Goal: Task Accomplishment & Management: Use online tool/utility

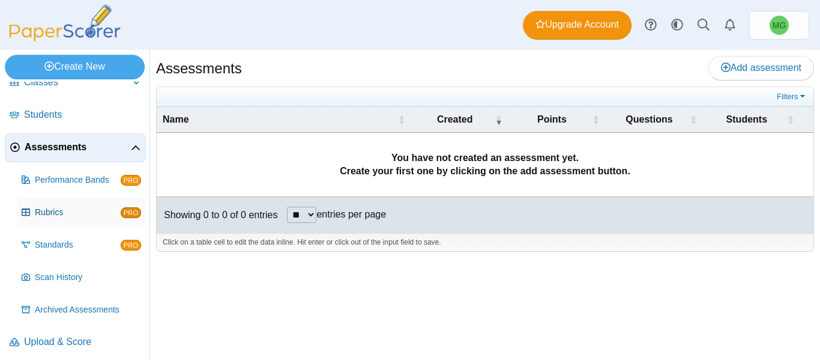
scroll to position [55, 0]
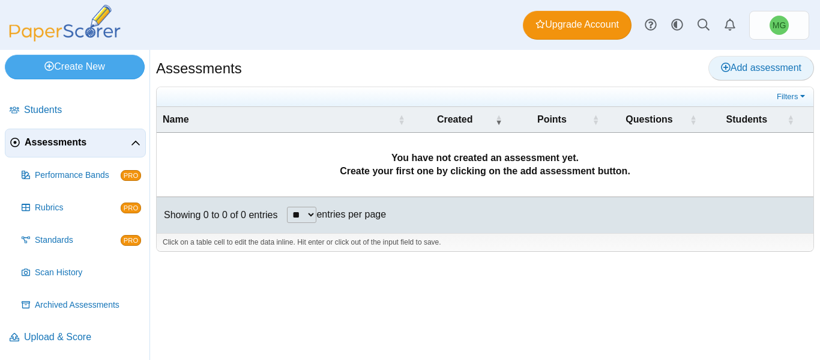
click at [741, 62] on span "Add assessment" at bounding box center [761, 67] width 80 height 10
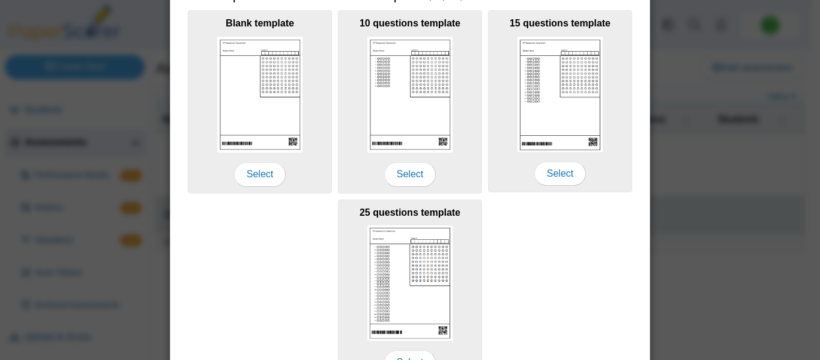
scroll to position [297, 0]
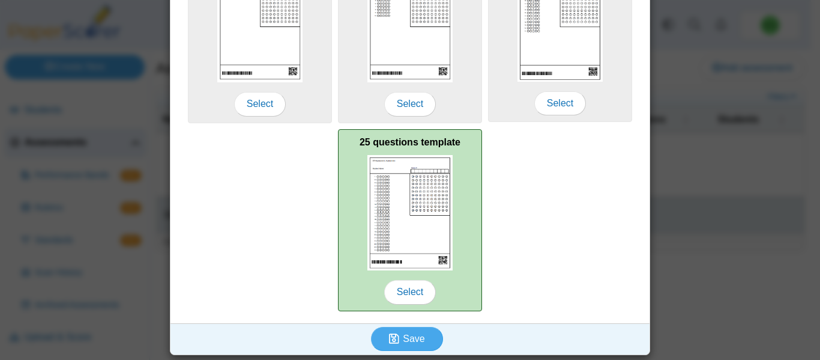
click at [399, 223] on img at bounding box center [409, 212] width 85 height 115
click at [401, 303] on span "Select" at bounding box center [410, 292] width 52 height 24
click at [402, 289] on span "Select" at bounding box center [410, 292] width 52 height 24
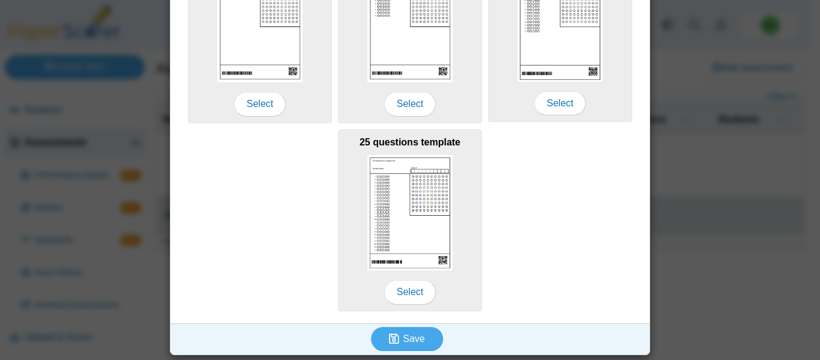
click at [525, 260] on div "Blank template Select 10 questions template Select 15 questions template Select…" at bounding box center [409, 125] width 467 height 376
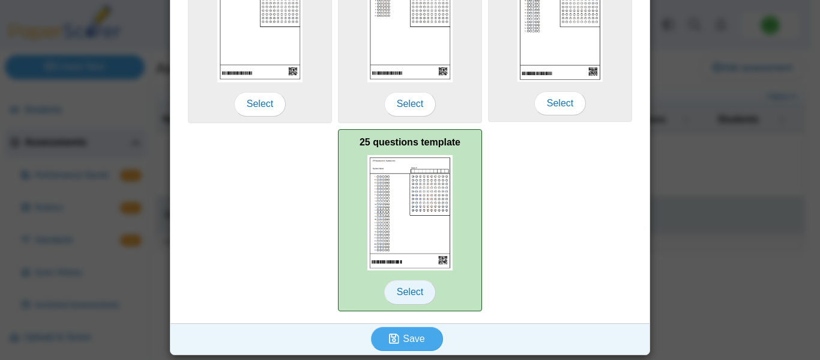
click at [403, 282] on span "Select" at bounding box center [410, 292] width 52 height 24
click at [403, 153] on div "25 questions template Select" at bounding box center [410, 220] width 144 height 182
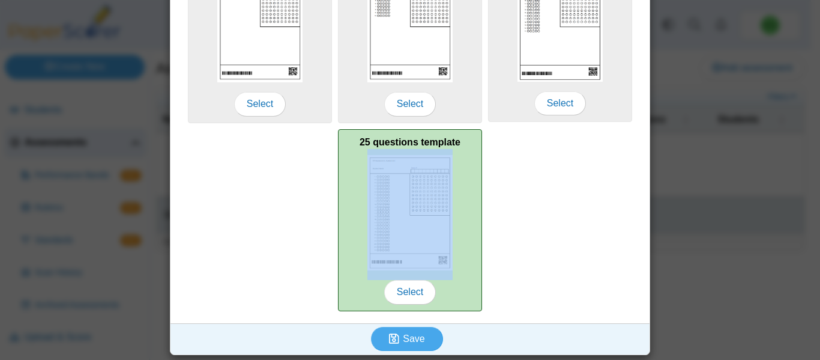
click at [403, 153] on div "25 questions template Select" at bounding box center [410, 220] width 144 height 182
click at [411, 209] on img at bounding box center [409, 212] width 85 height 115
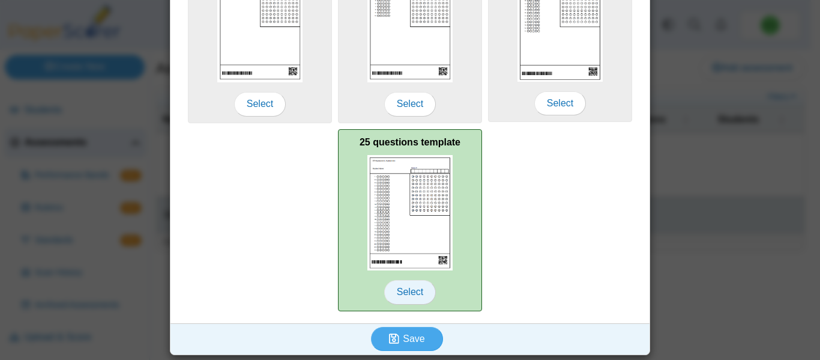
click at [403, 285] on span "Select" at bounding box center [410, 292] width 52 height 24
click at [394, 294] on span "Select" at bounding box center [410, 292] width 52 height 24
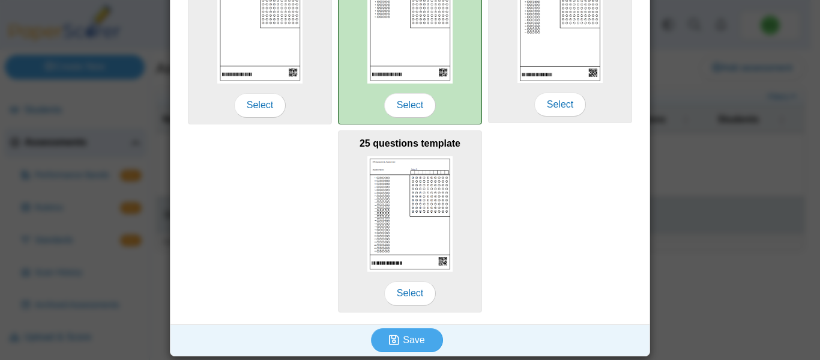
scroll to position [0, 0]
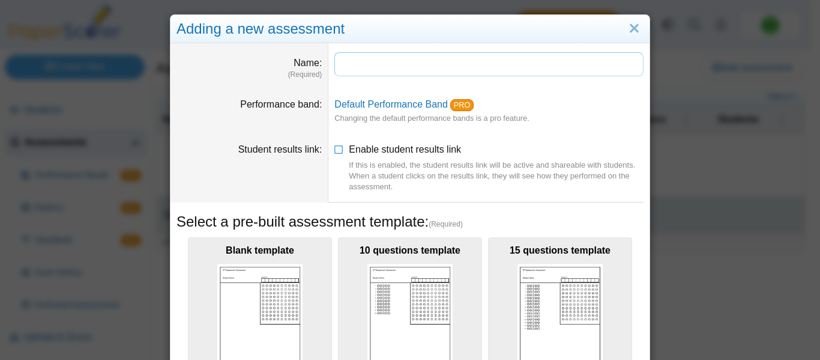
click at [393, 63] on input "Name" at bounding box center [488, 64] width 309 height 24
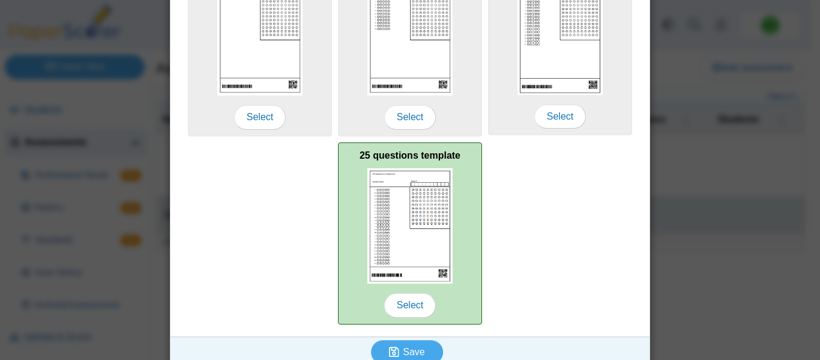
scroll to position [297, 0]
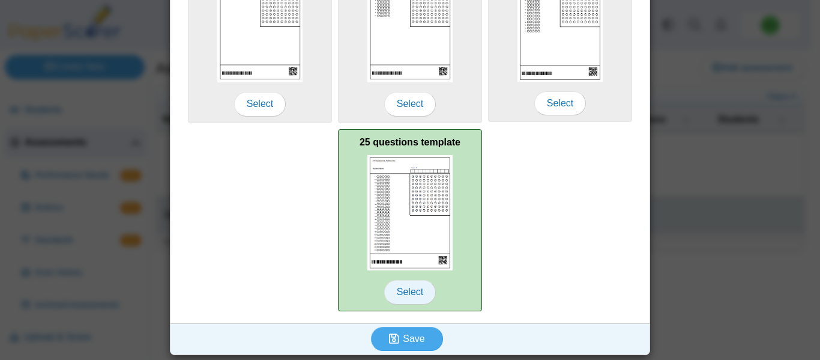
type input "***"
click at [400, 288] on span "Select" at bounding box center [410, 292] width 52 height 24
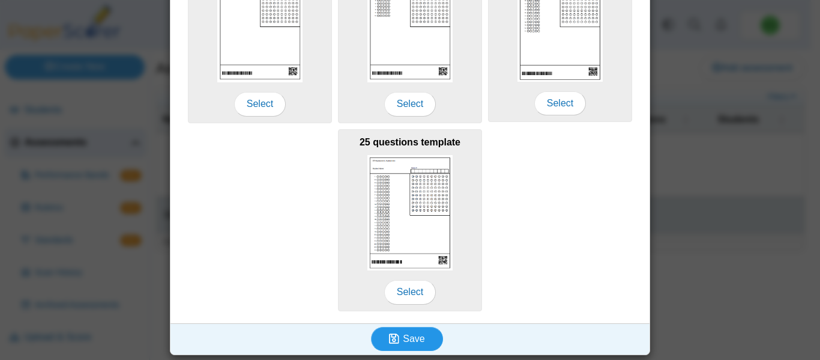
click at [394, 344] on icon "submit" at bounding box center [396, 338] width 14 height 13
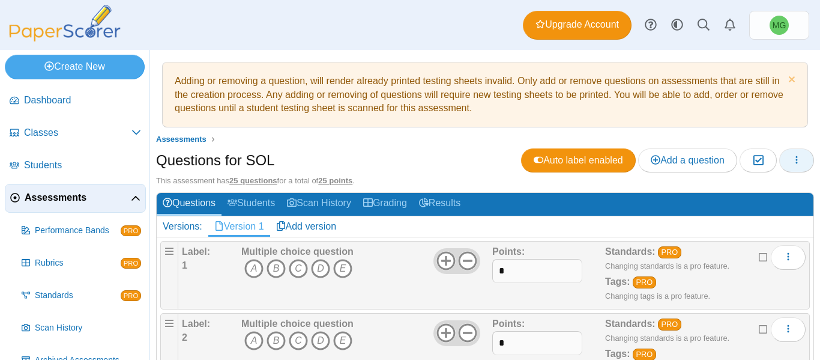
click at [781, 162] on button "button" at bounding box center [796, 160] width 35 height 24
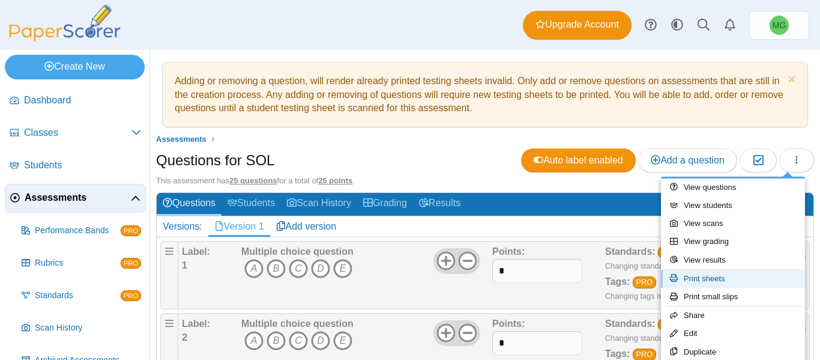
click at [712, 280] on link "Print sheets" at bounding box center [733, 279] width 144 height 18
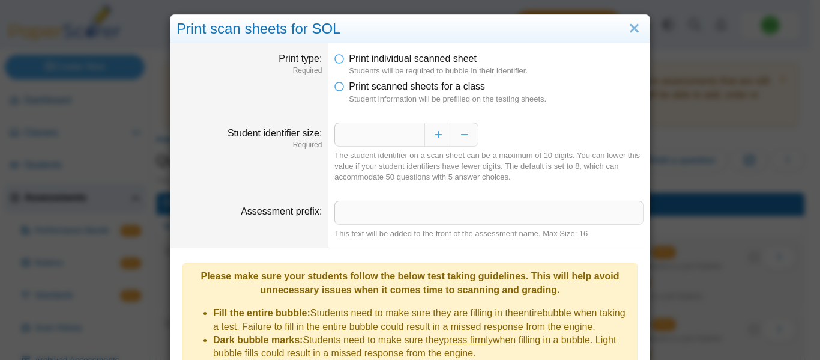
scroll to position [172, 0]
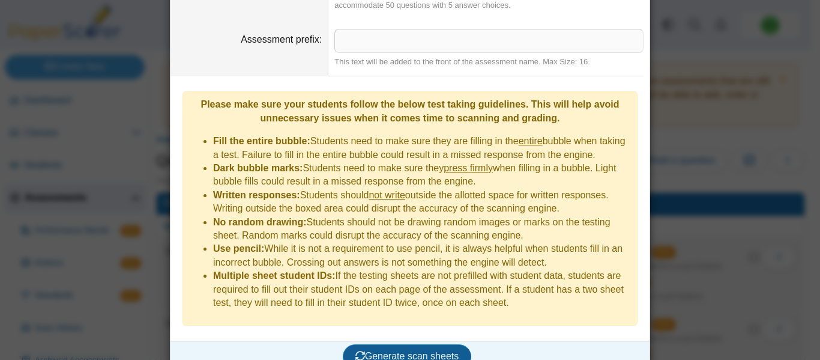
click at [410, 344] on button "Generate scan sheets" at bounding box center [407, 356] width 129 height 24
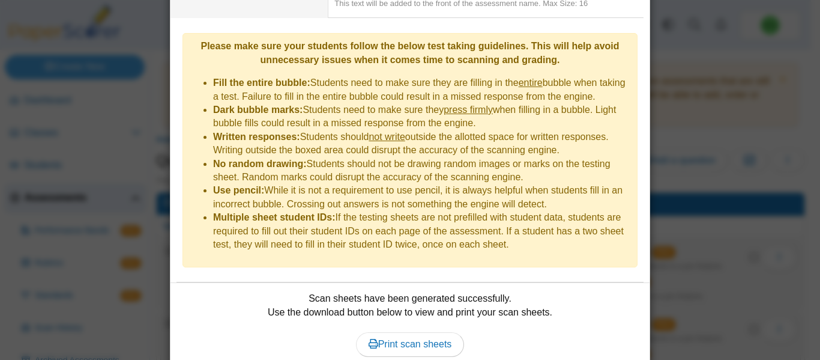
scroll to position [0, 0]
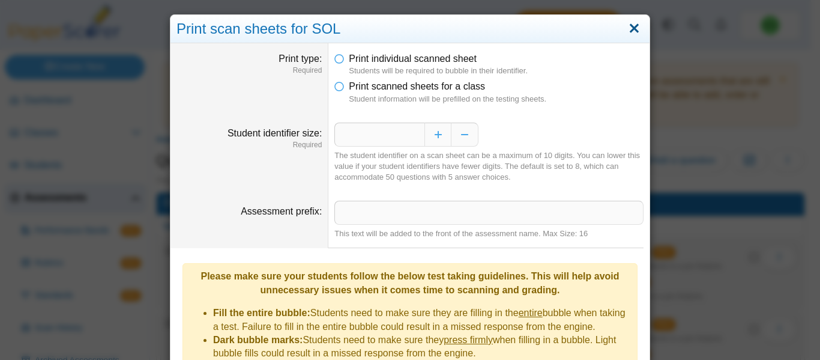
click at [625, 26] on link "Close" at bounding box center [634, 29] width 19 height 20
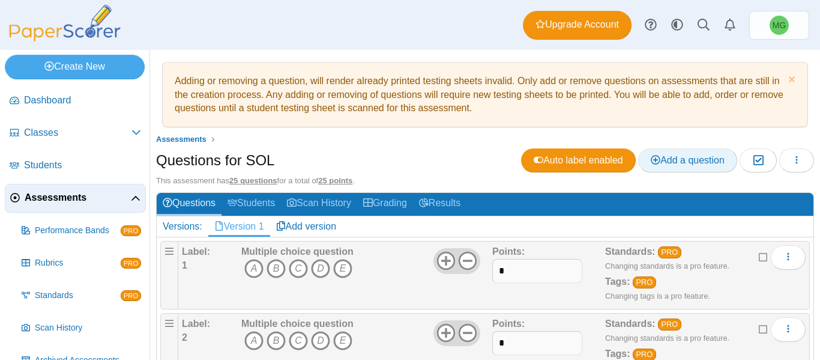
click at [678, 160] on span "Add a question" at bounding box center [688, 160] width 74 height 10
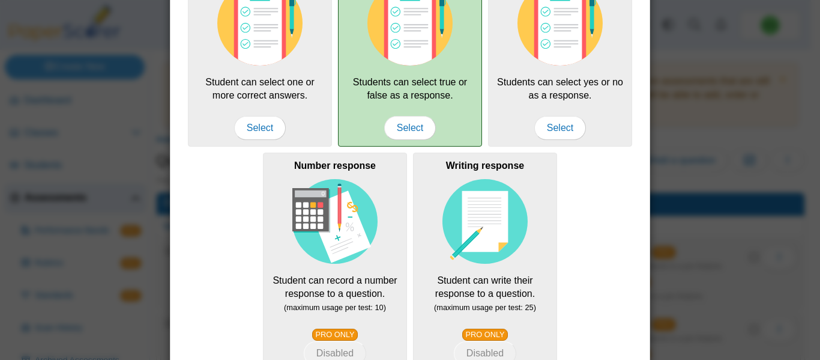
scroll to position [155, 0]
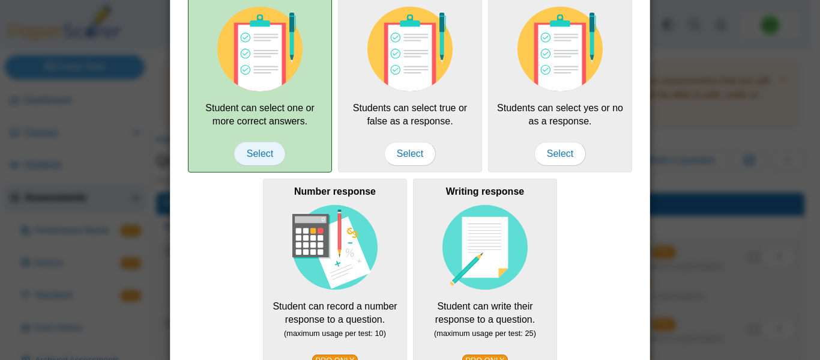
click at [254, 154] on span "Select" at bounding box center [260, 154] width 52 height 24
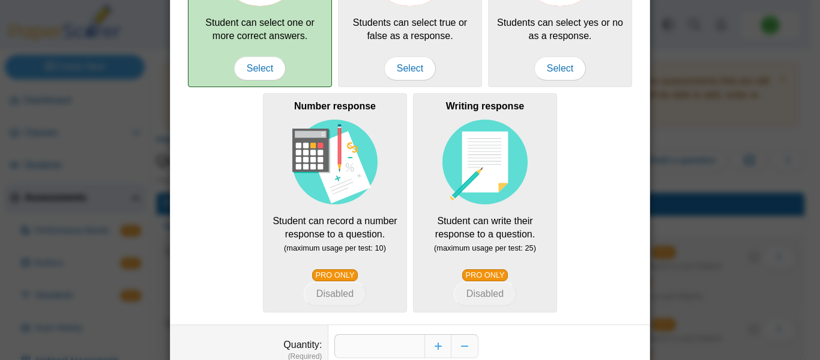
scroll to position [310, 0]
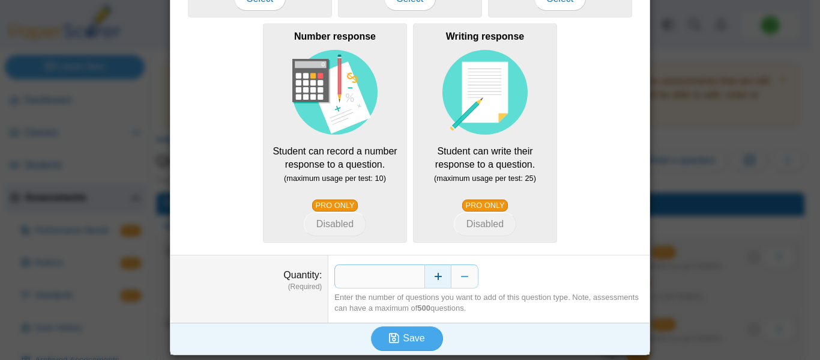
click at [432, 281] on button "Increase" at bounding box center [437, 276] width 27 height 24
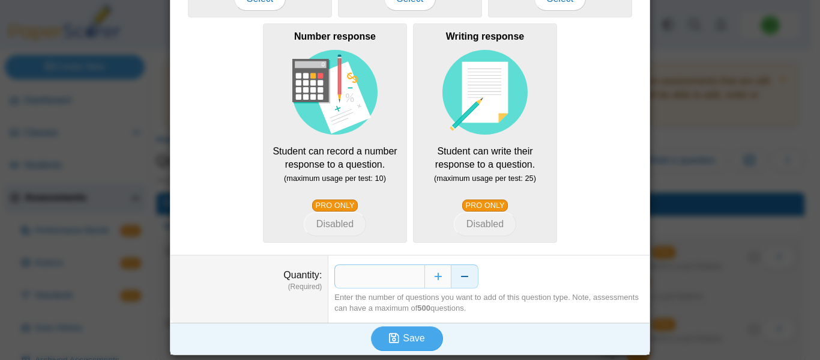
click at [464, 276] on button "Decrease" at bounding box center [464, 276] width 27 height 24
type input "*"
click at [406, 343] on button "Save" at bounding box center [407, 338] width 72 height 24
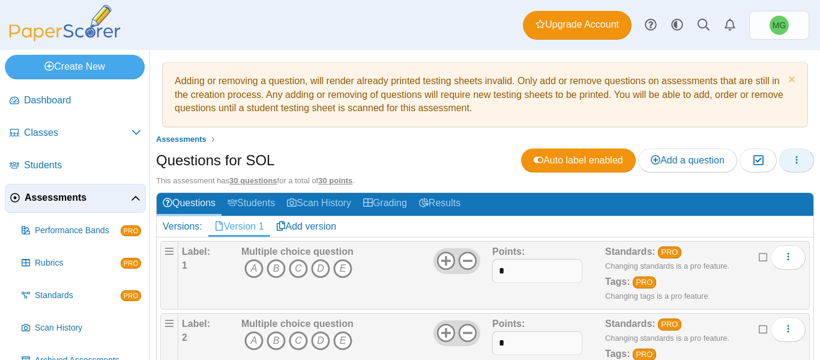
click at [779, 158] on button "button" at bounding box center [796, 160] width 35 height 24
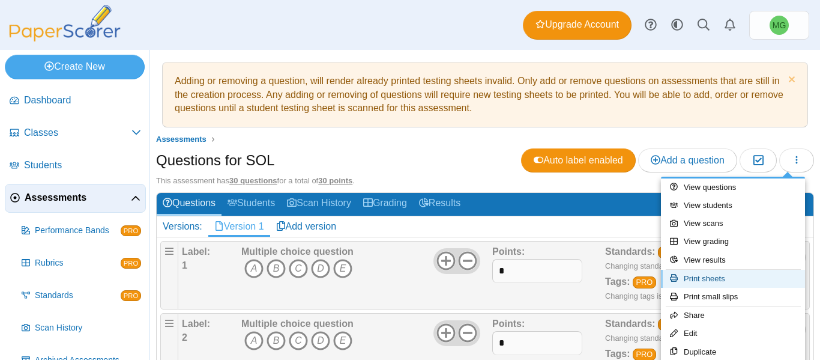
click at [735, 274] on link "Print sheets" at bounding box center [733, 279] width 144 height 18
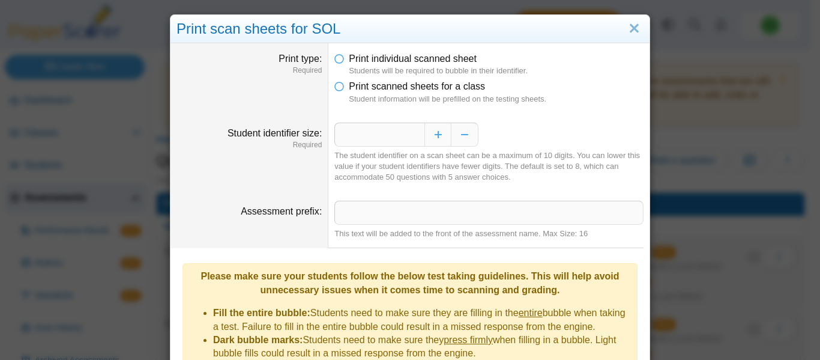
scroll to position [172, 0]
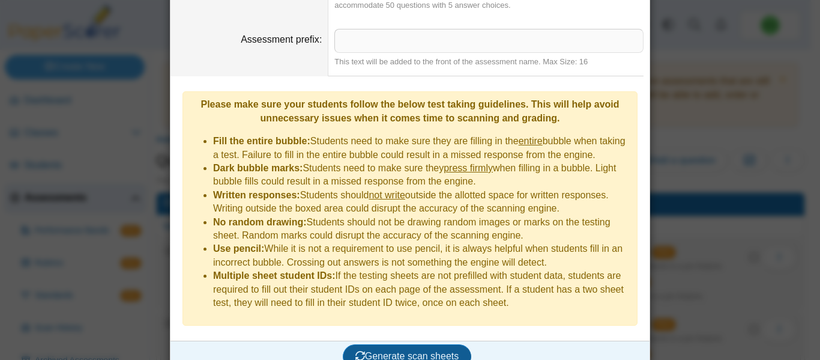
click at [420, 351] on span "Generate scan sheets" at bounding box center [407, 356] width 104 height 10
